Goal: Check status: Check status

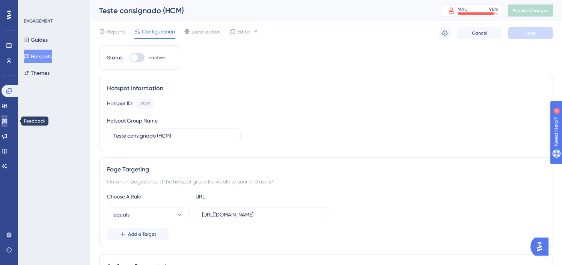
click at [8, 121] on icon at bounding box center [5, 121] width 6 height 6
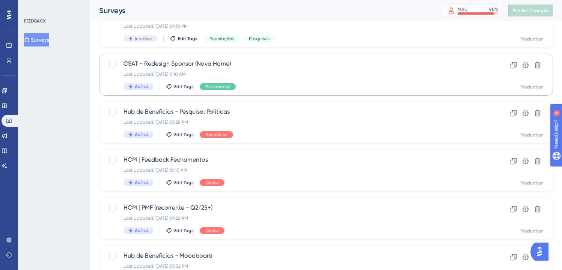
scroll to position [113, 0]
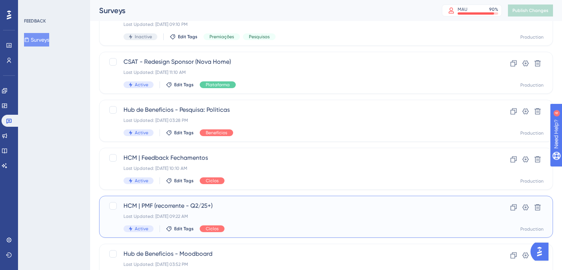
click at [255, 222] on div "HCM | PMF (recorrente - Q2/25+) Last Updated: [DATE] 09:22 AM Active Edit Tags …" at bounding box center [296, 217] width 345 height 31
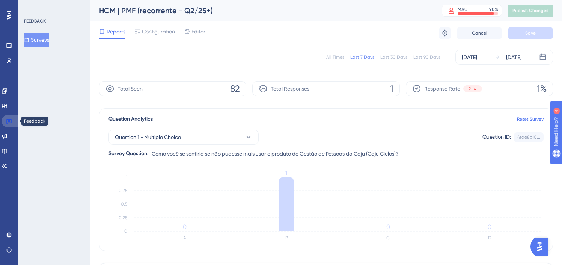
click at [9, 119] on icon at bounding box center [8, 121] width 5 height 5
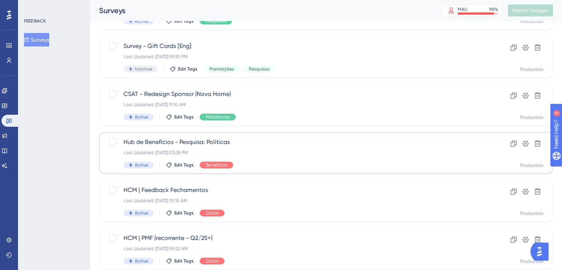
scroll to position [99, 0]
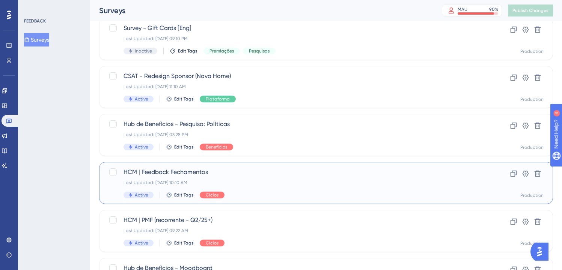
click at [271, 195] on div "Active Edit Tags Ciclos" at bounding box center [296, 195] width 345 height 7
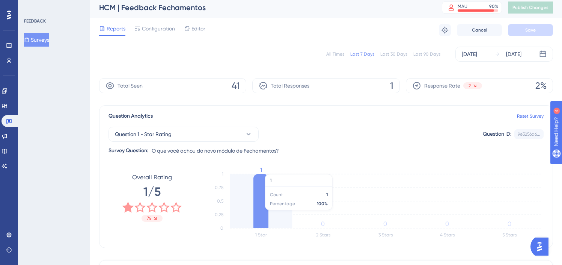
scroll to position [148, 0]
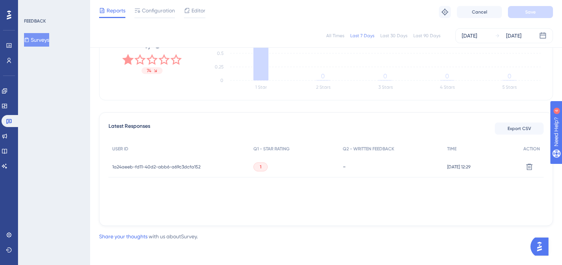
click at [157, 167] on span "1a24aeeb-fd11-40d2-abb6-a69c3dcfa152" at bounding box center [156, 167] width 88 height 6
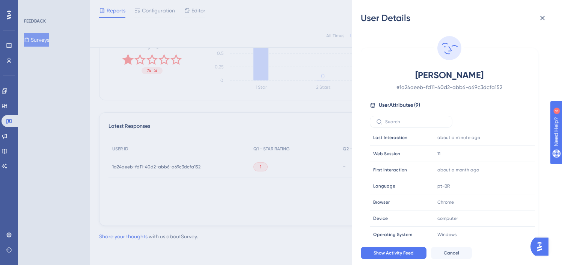
scroll to position [35, 0]
click at [542, 21] on icon at bounding box center [542, 18] width 9 height 9
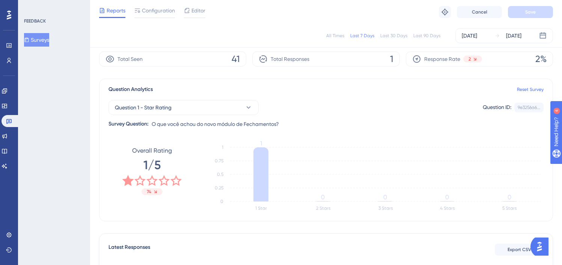
scroll to position [148, 0]
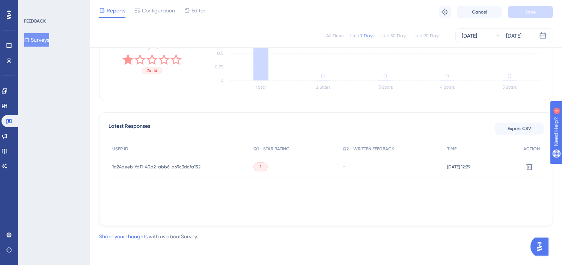
click at [128, 167] on span "1a24aeeb-fd11-40d2-abb6-a69c3dcfa152" at bounding box center [156, 167] width 88 height 6
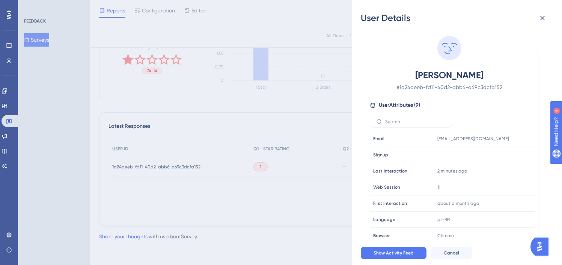
click at [12, 119] on div "User Details [PERSON_NAME] Valente # 1a24aeeb-fd11-40d2-abb6-a69c3dcfa152 User …" at bounding box center [281, 132] width 562 height 265
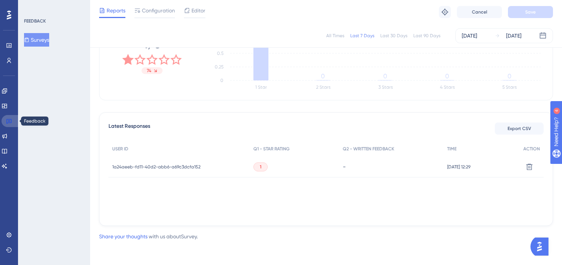
click at [9, 119] on icon at bounding box center [9, 121] width 6 height 6
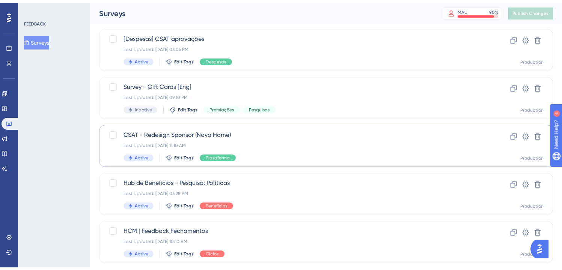
scroll to position [233, 0]
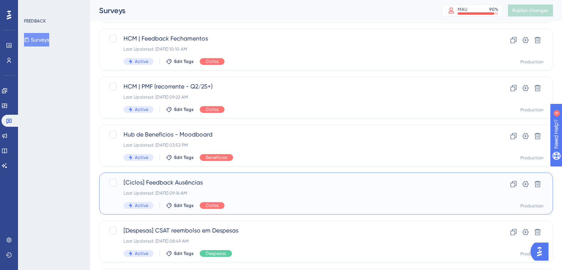
click at [248, 194] on div "Last Updated: [DATE] 09:16 AM" at bounding box center [296, 193] width 345 height 6
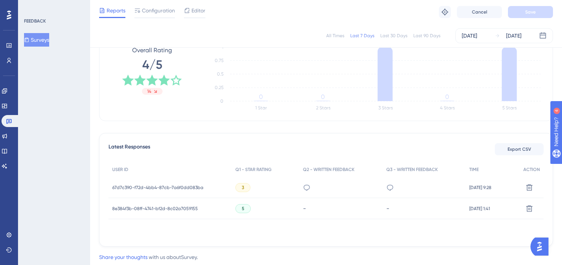
scroll to position [148, 0]
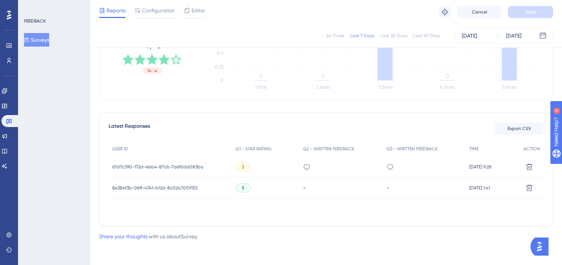
click at [181, 167] on span "67d7c390-f72d-4bb4-87cb-7a6f0dd083ba" at bounding box center [157, 167] width 91 height 6
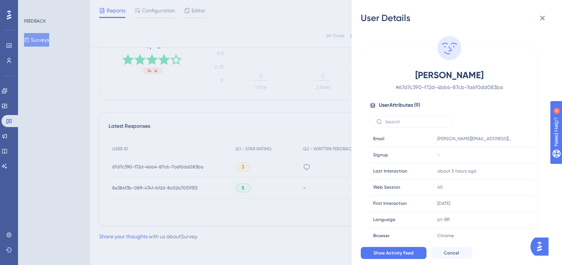
click at [244, 225] on div "User Details [PERSON_NAME] # 67d7c390-f72d-4bb4-87cb-7a6f0dd083ba User Attribut…" at bounding box center [281, 132] width 562 height 265
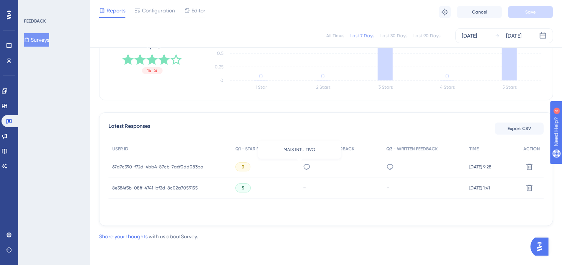
click at [303, 169] on icon at bounding box center [307, 167] width 8 height 8
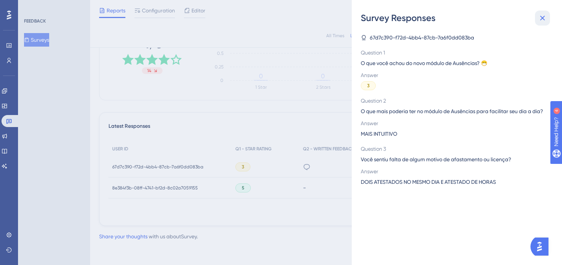
click at [541, 16] on icon at bounding box center [542, 18] width 5 height 5
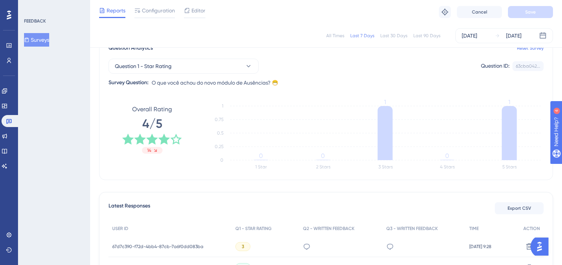
scroll to position [0, 0]
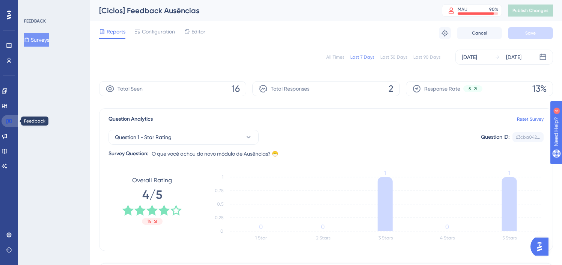
click at [12, 120] on link at bounding box center [11, 121] width 18 height 12
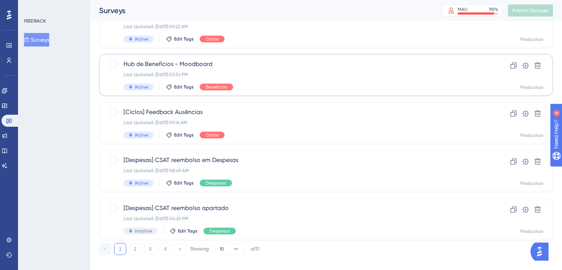
scroll to position [305, 0]
